Goal: Task Accomplishment & Management: Use online tool/utility

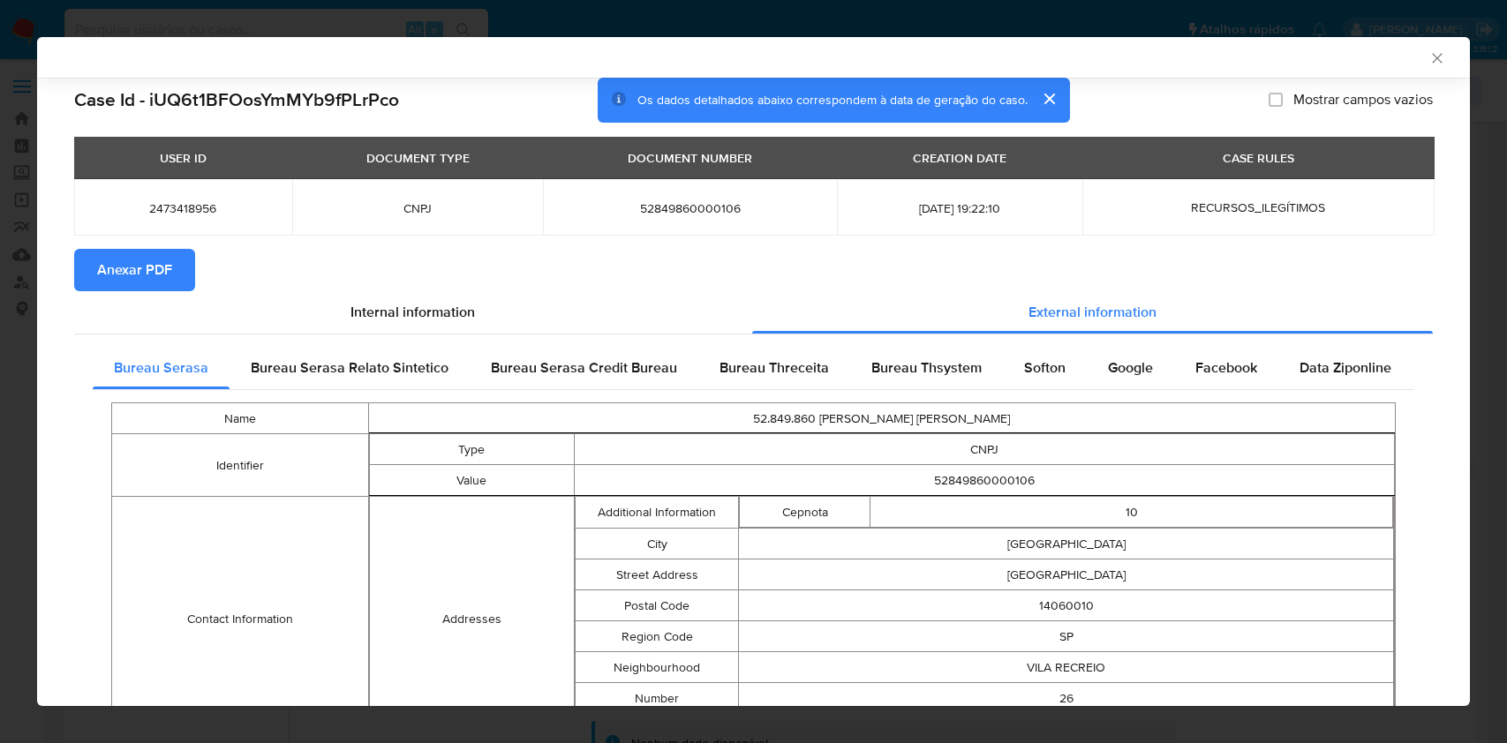
click at [0, 342] on div "AML Data Collector Case Id - iUQ6t1BFOosYmMYb9fPLrPco Os dados detalhados abaix…" at bounding box center [753, 371] width 1507 height 743
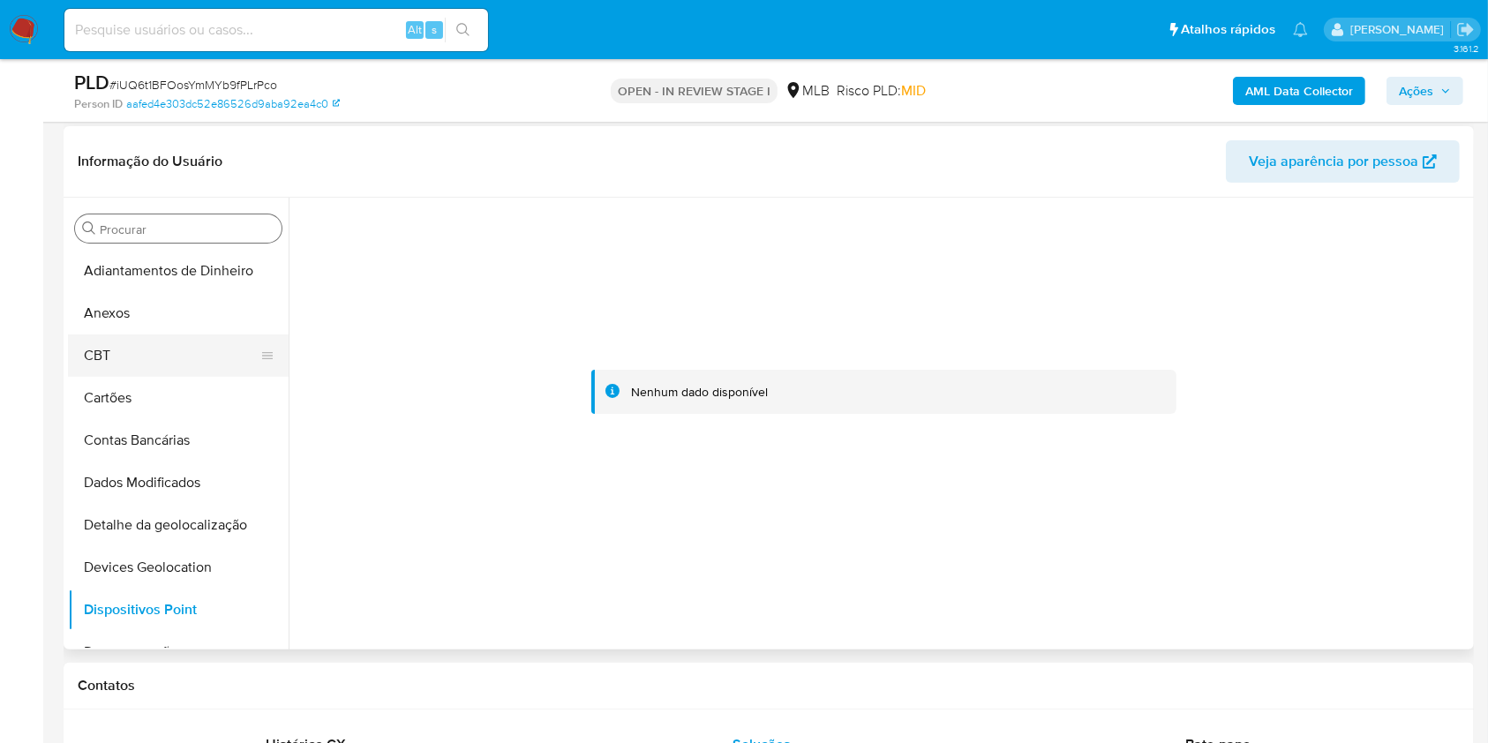
click at [199, 335] on button "CBT" at bounding box center [171, 356] width 207 height 42
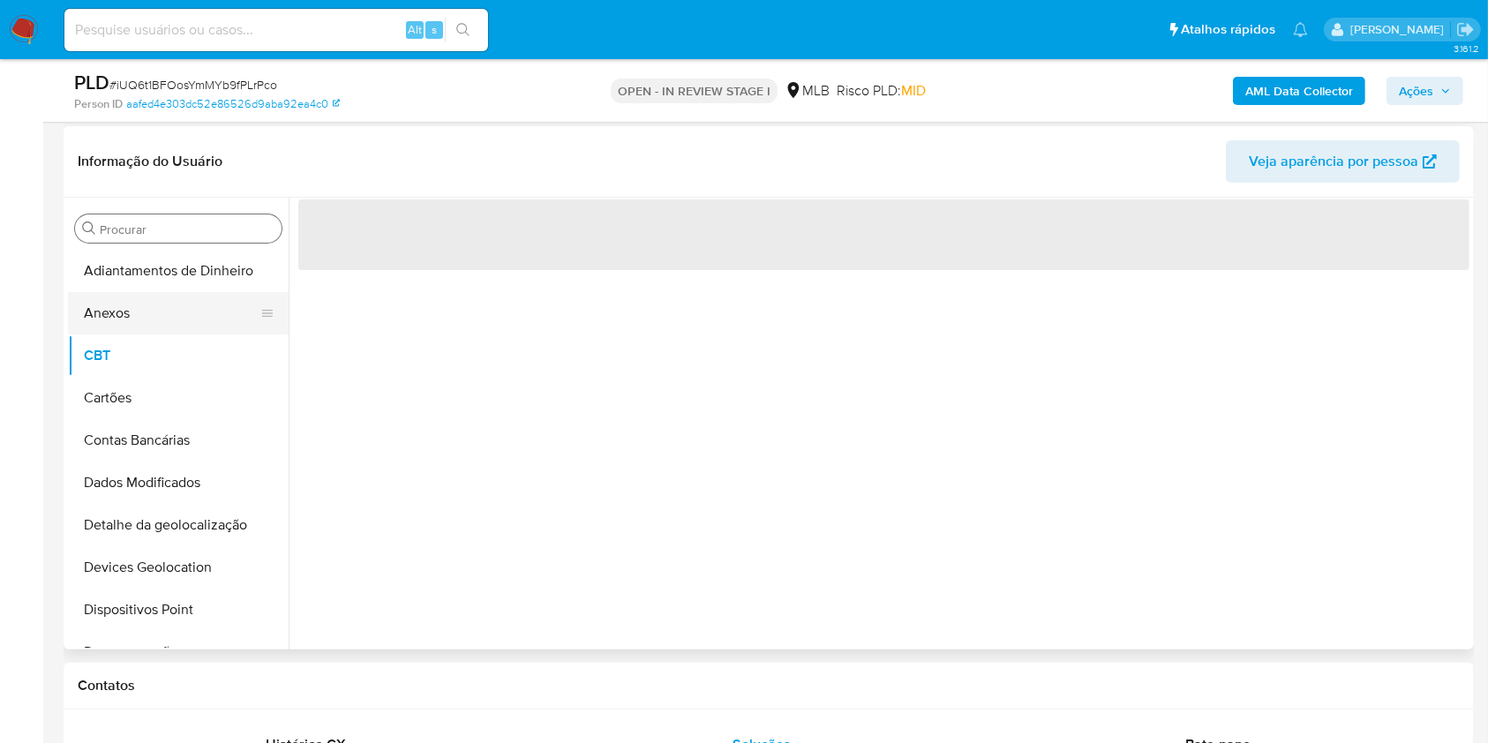
click at [183, 300] on button "Anexos" at bounding box center [171, 313] width 207 height 42
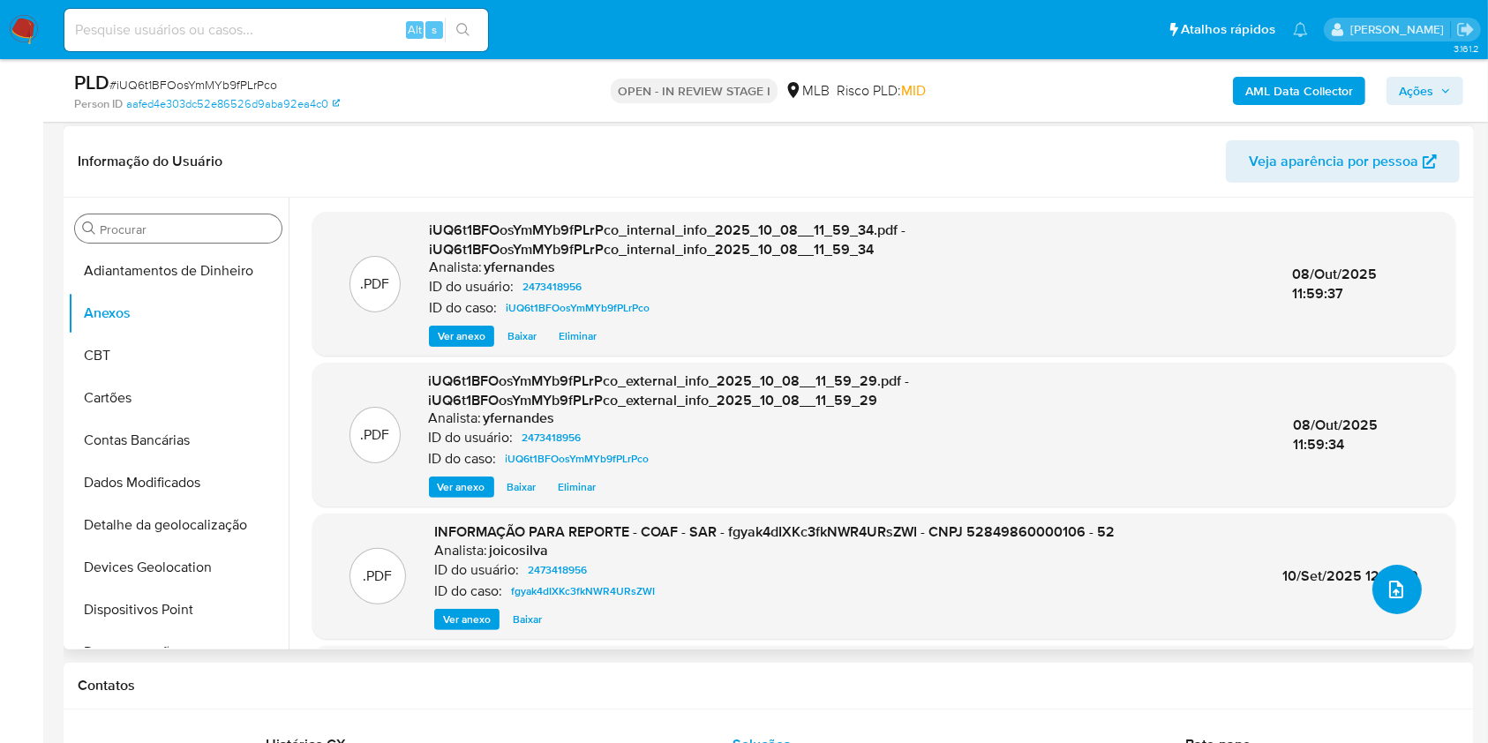
click at [1392, 585] on icon "upload-file" at bounding box center [1396, 589] width 21 height 21
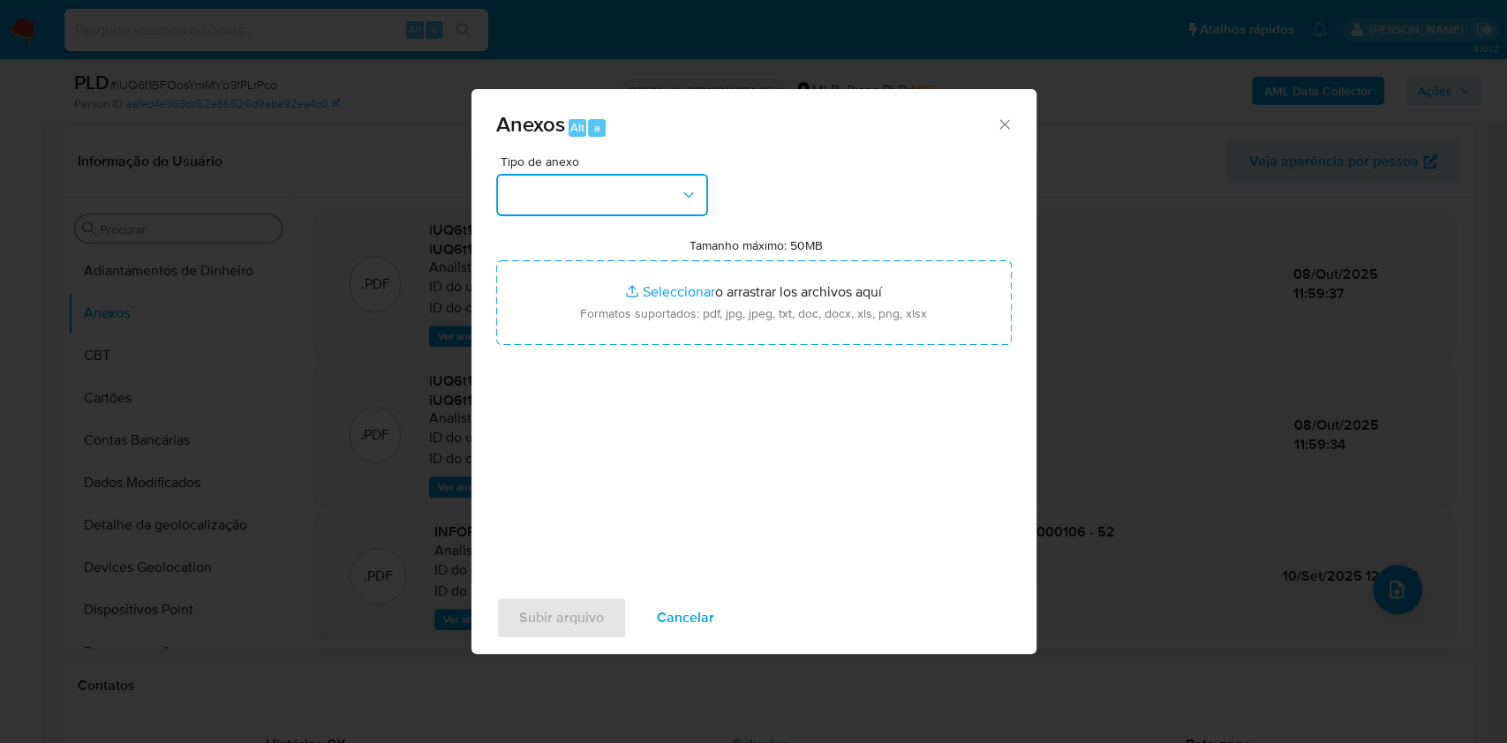
click at [561, 188] on button "button" at bounding box center [602, 195] width 212 height 42
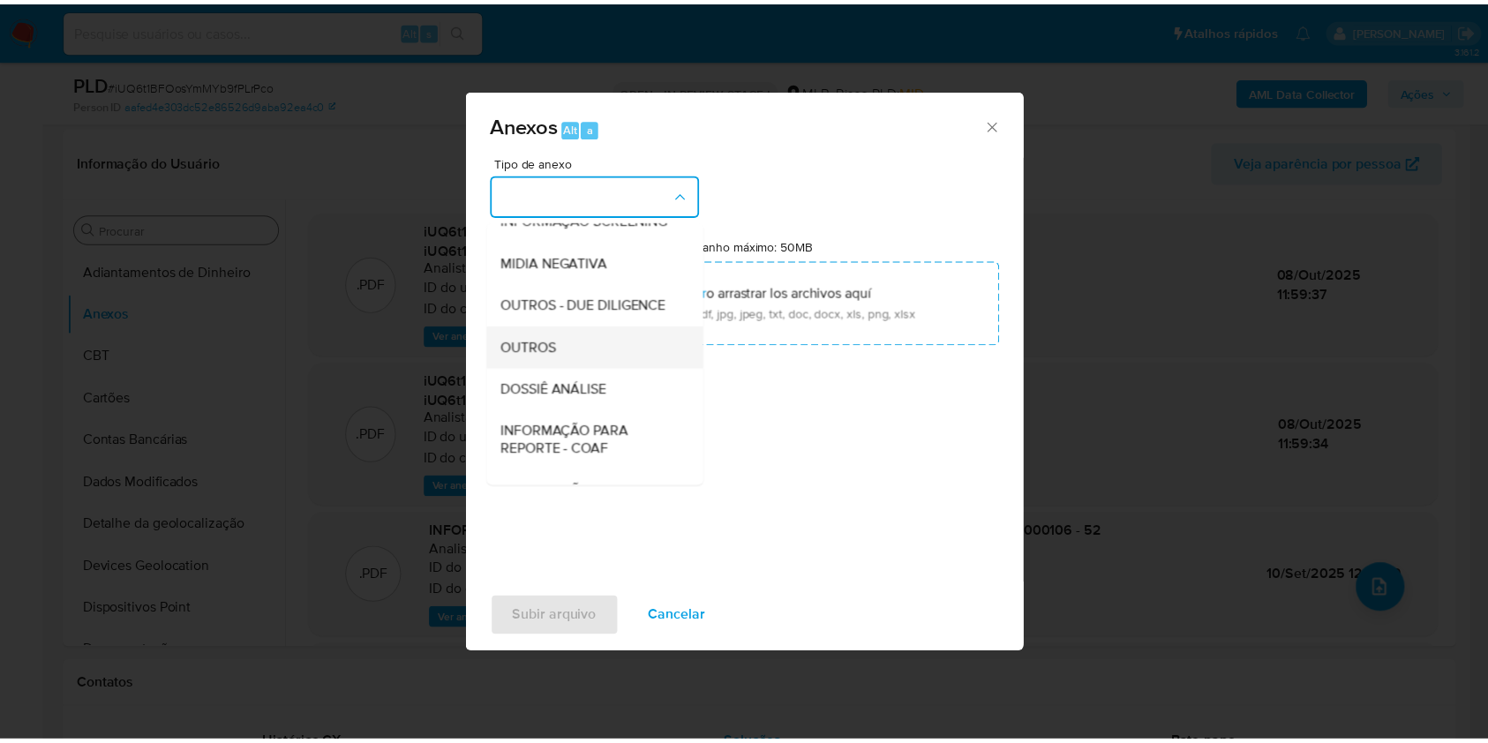
scroll to position [271, 0]
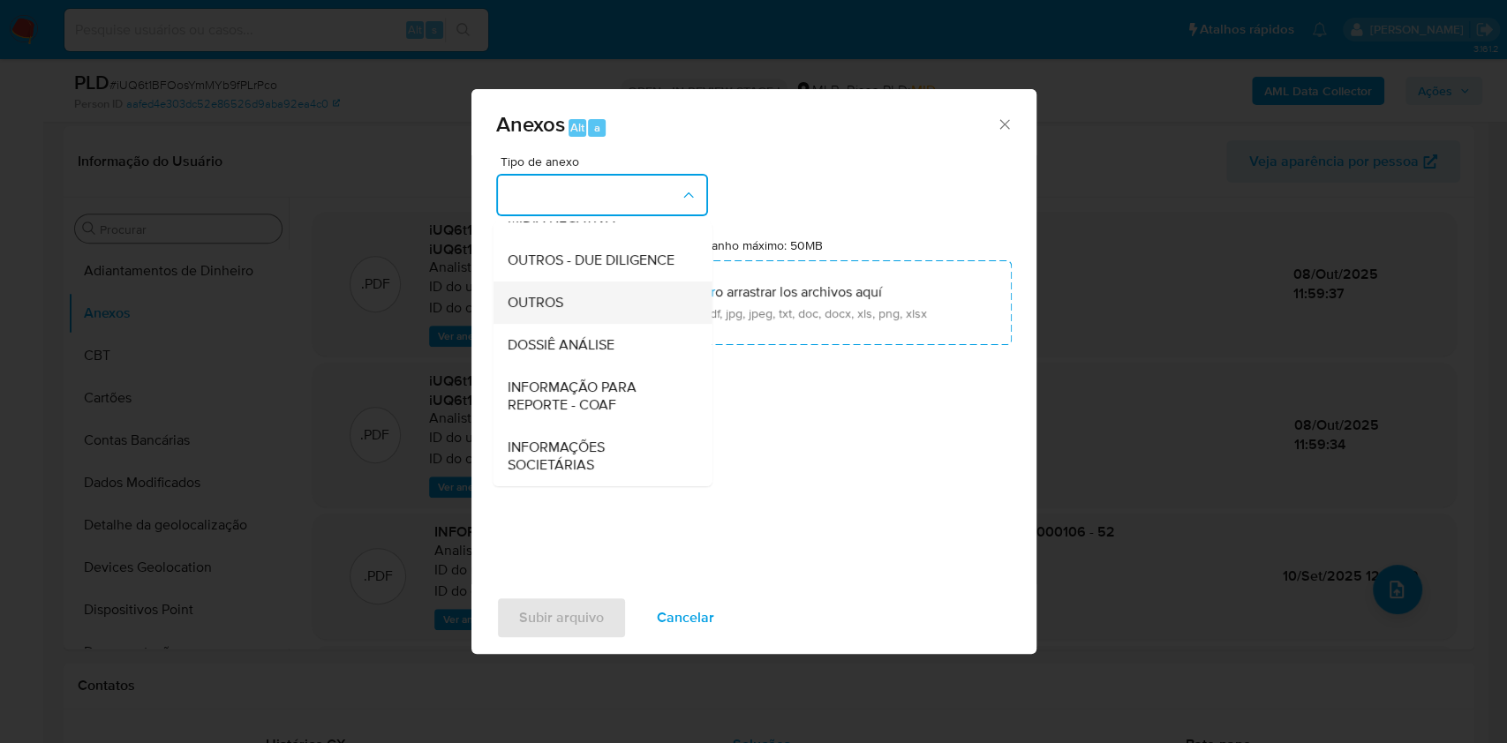
click at [533, 303] on span "OUTROS" at bounding box center [535, 303] width 56 height 18
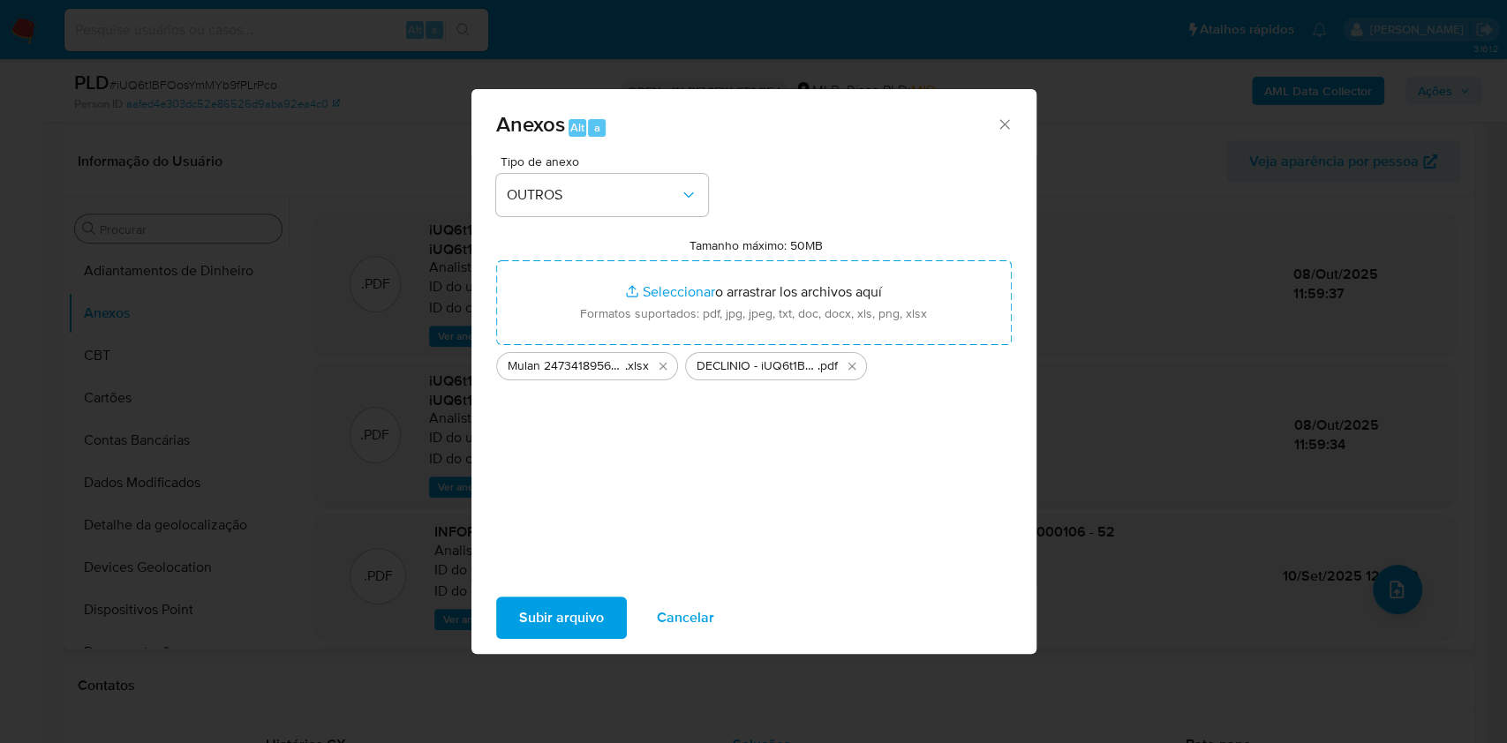
click at [529, 621] on span "Subir arquivo" at bounding box center [561, 617] width 85 height 39
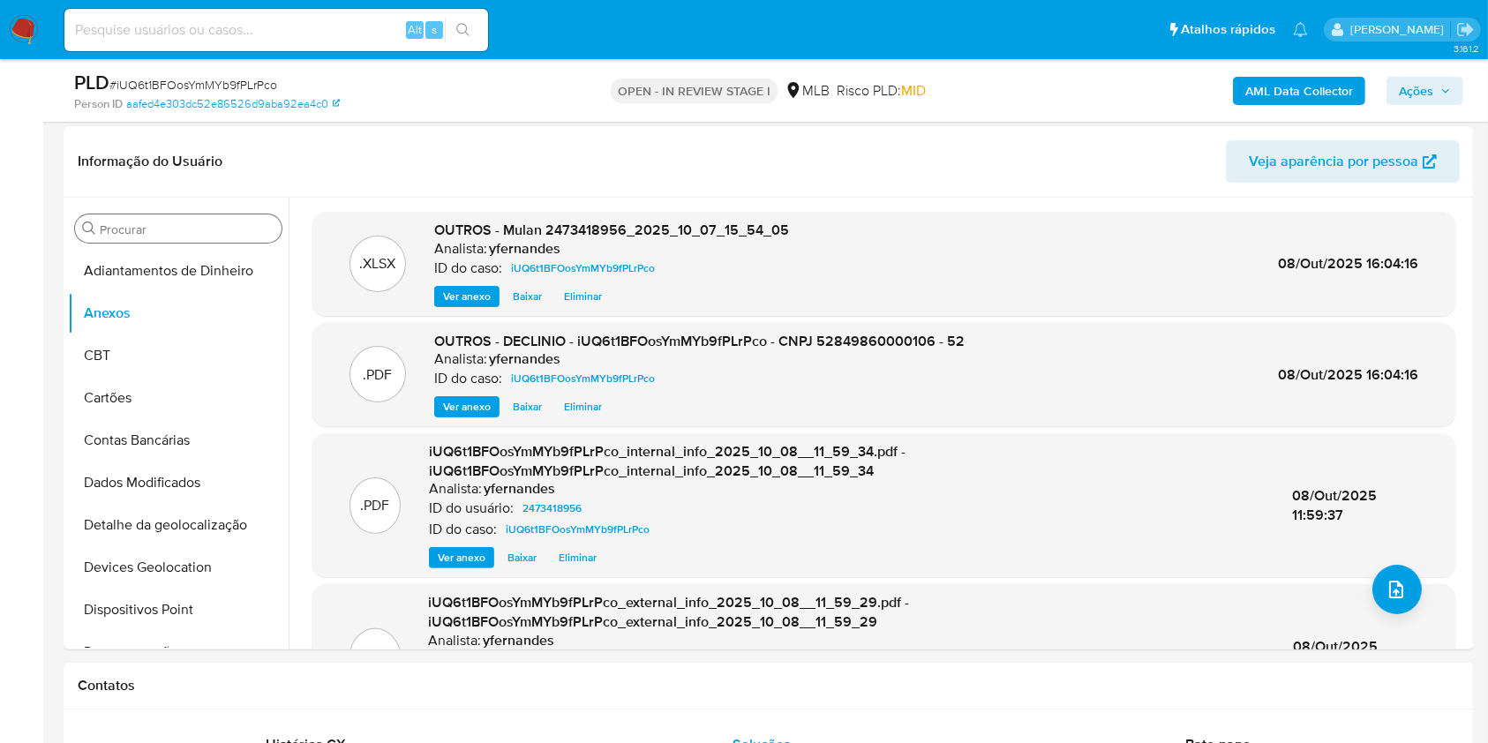
click at [1434, 93] on span "Ações" at bounding box center [1425, 91] width 52 height 25
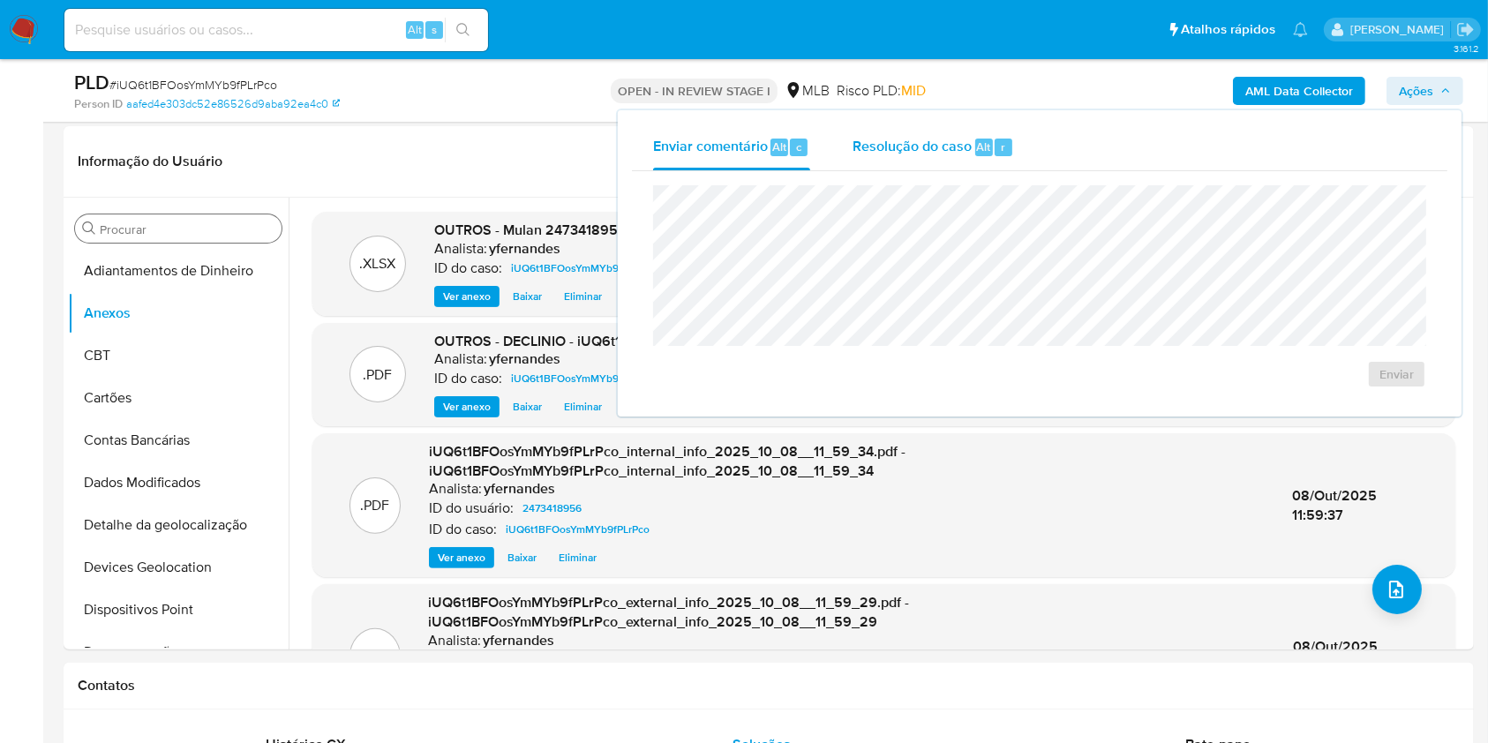
click at [913, 154] on span "Resolução do caso" at bounding box center [912, 146] width 119 height 20
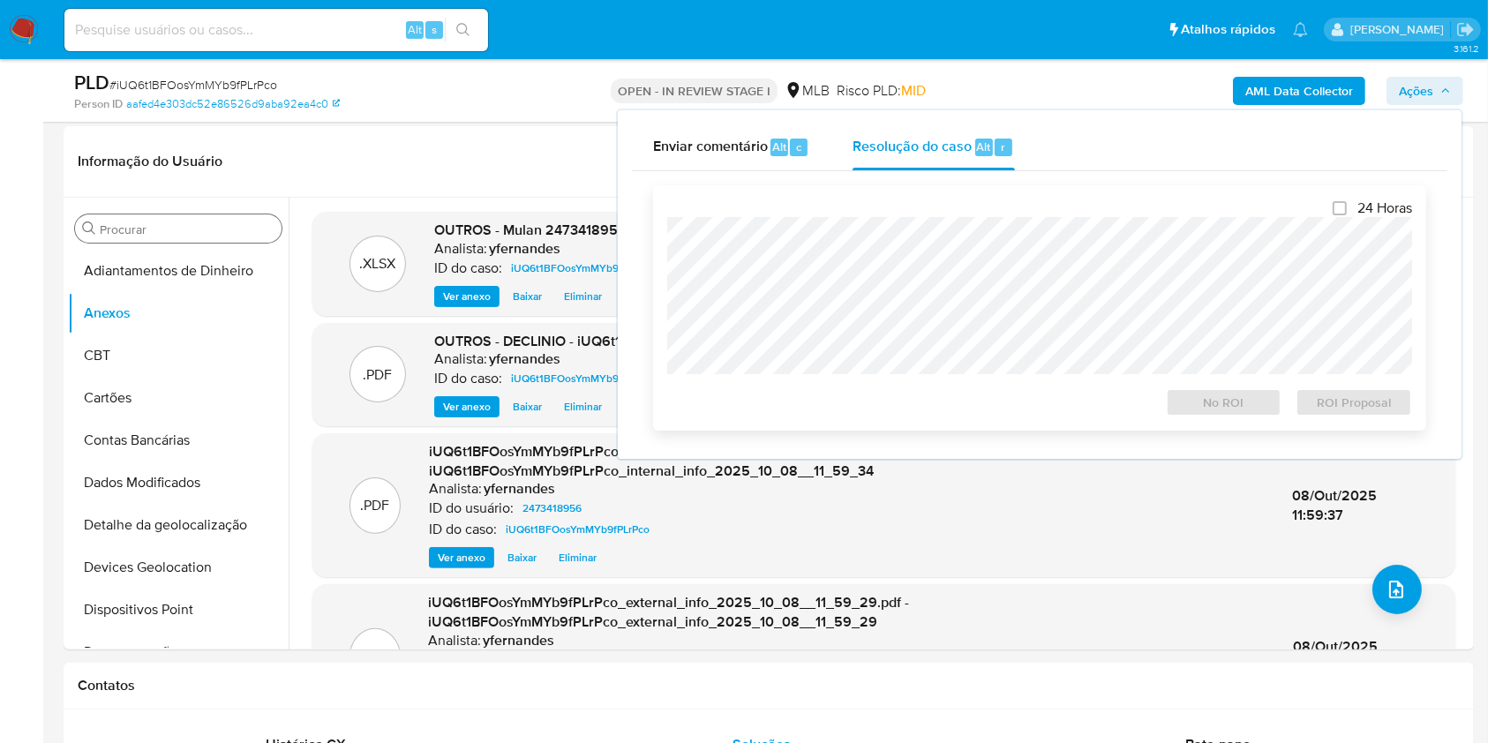
click at [912, 209] on div "24 Horas No ROI ROI Proposal" at bounding box center [1039, 307] width 745 height 217
click at [1221, 383] on div "24 Horas No ROI ROI Proposal" at bounding box center [1039, 307] width 745 height 217
click at [1216, 395] on span "No ROI" at bounding box center [1224, 402] width 92 height 25
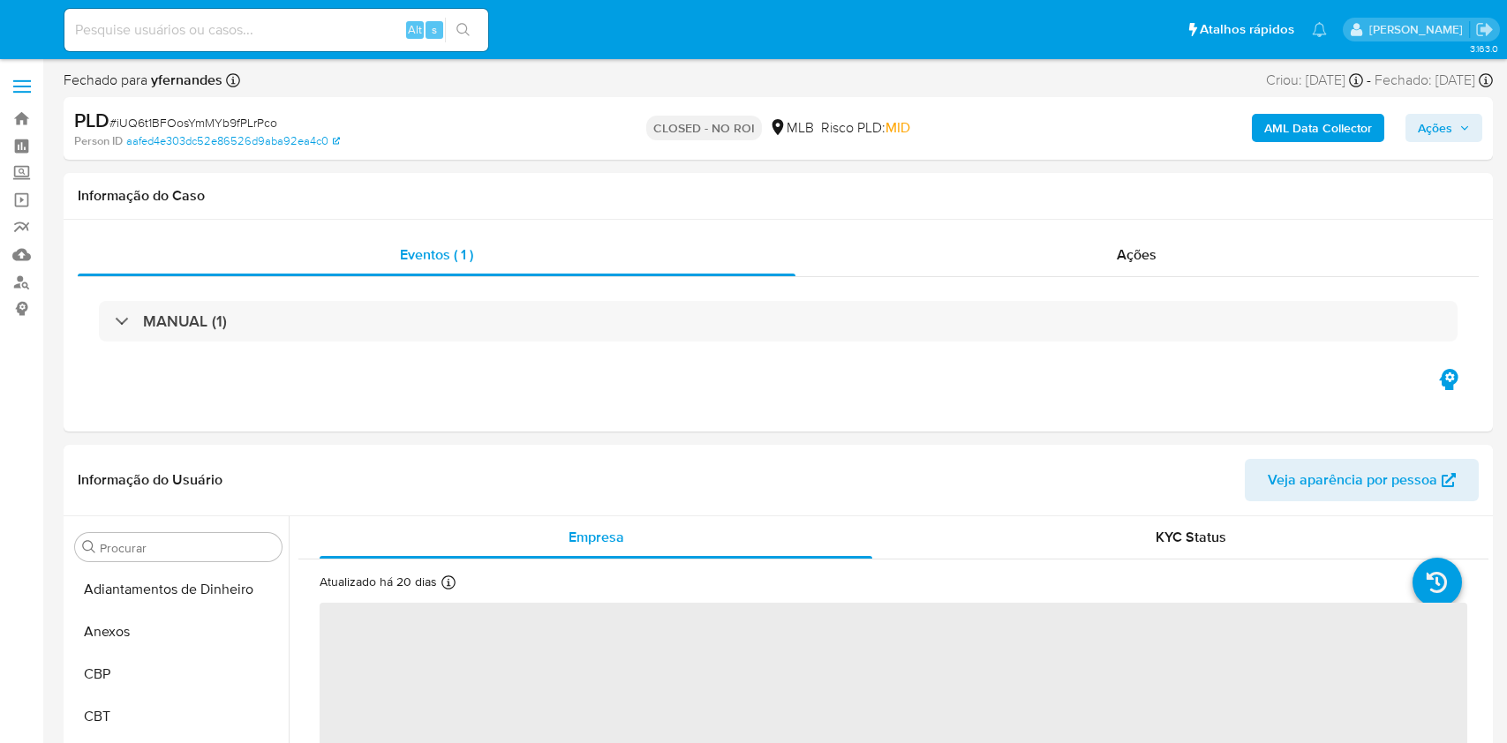
select select "10"
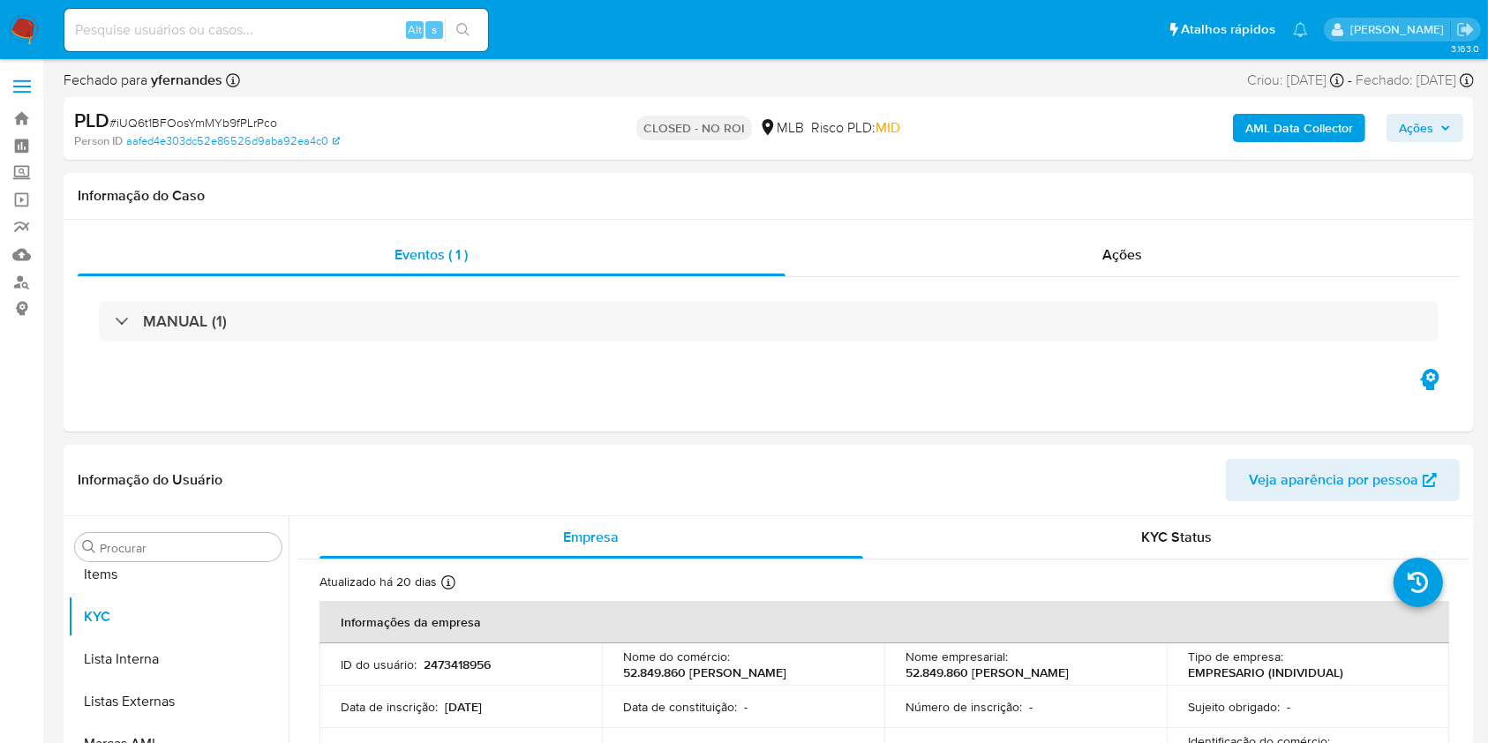
scroll to position [958, 0]
click at [1145, 240] on div "Ações" at bounding box center [1123, 255] width 674 height 42
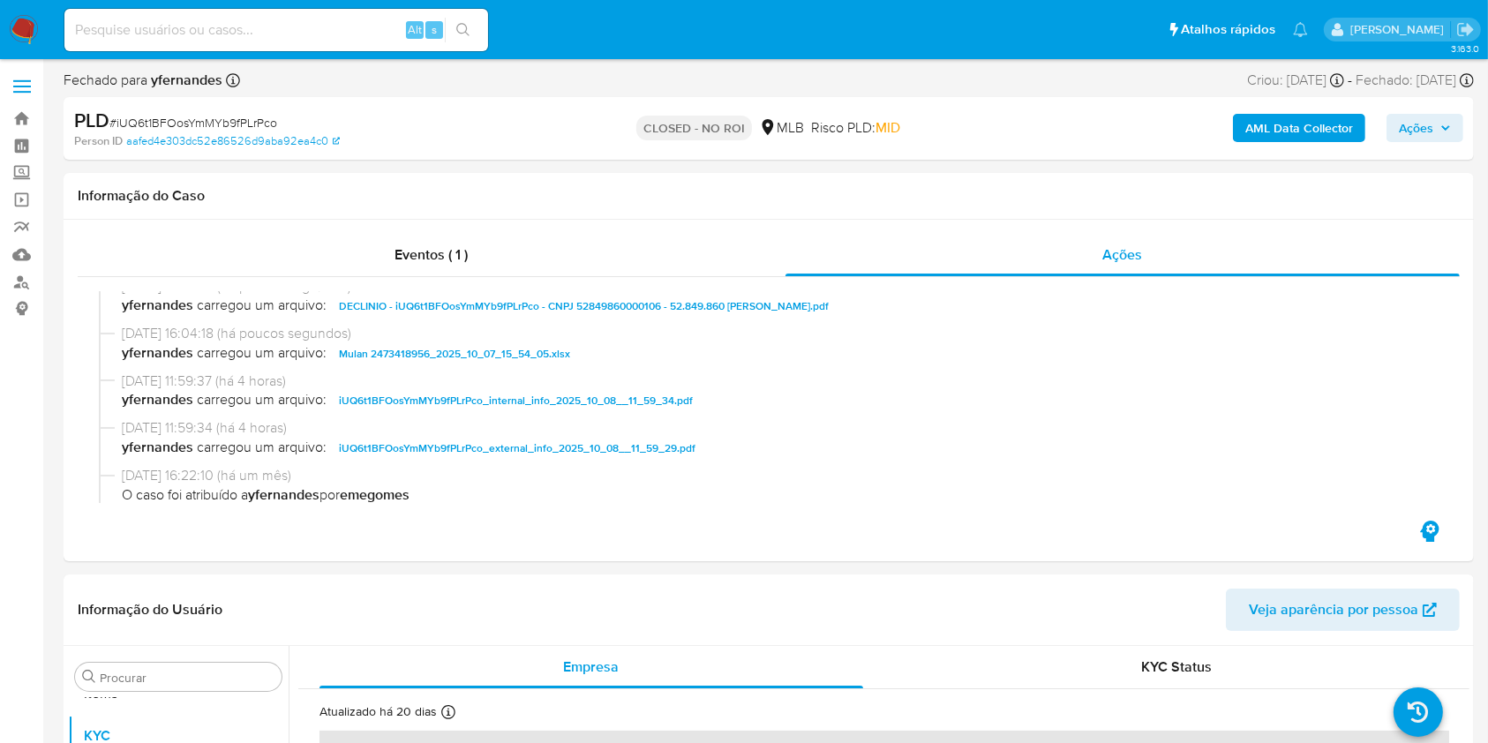
scroll to position [0, 0]
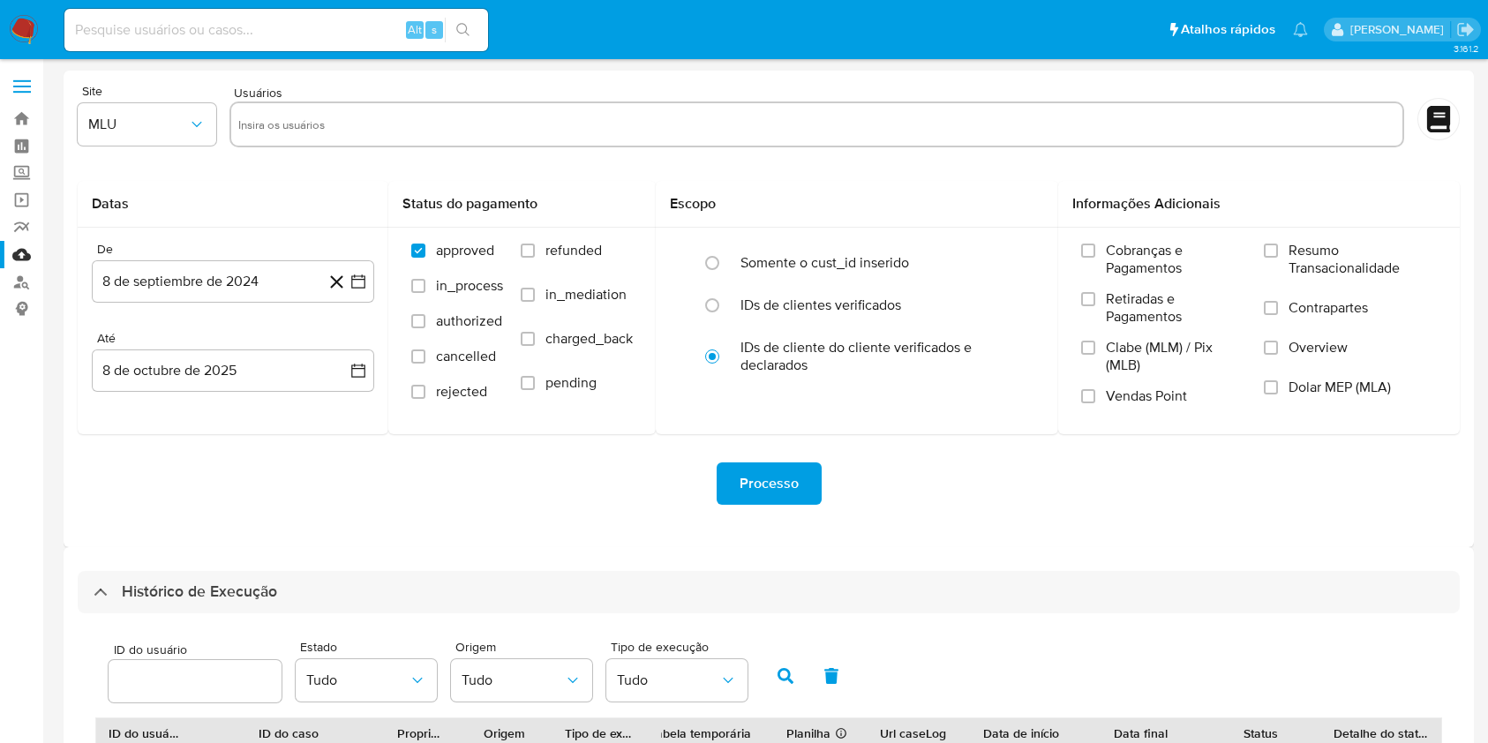
select select "10"
